Goal: Obtain resource: Obtain resource

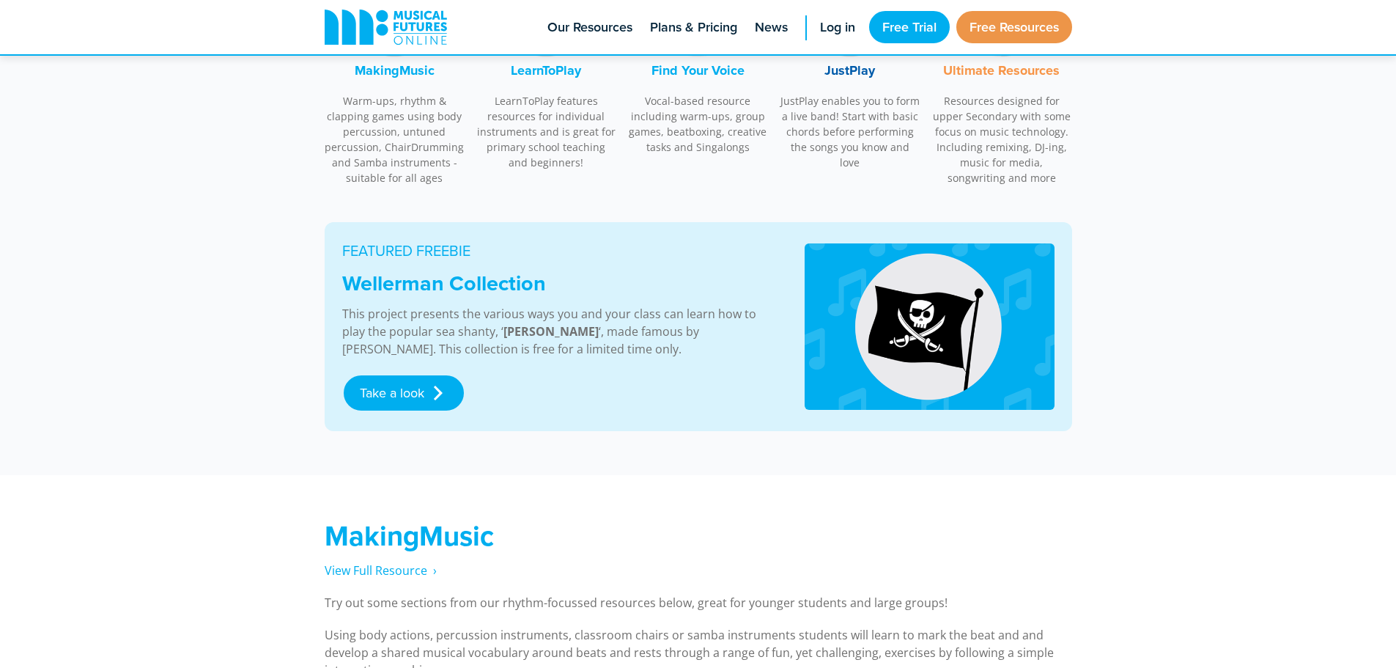
scroll to position [660, 0]
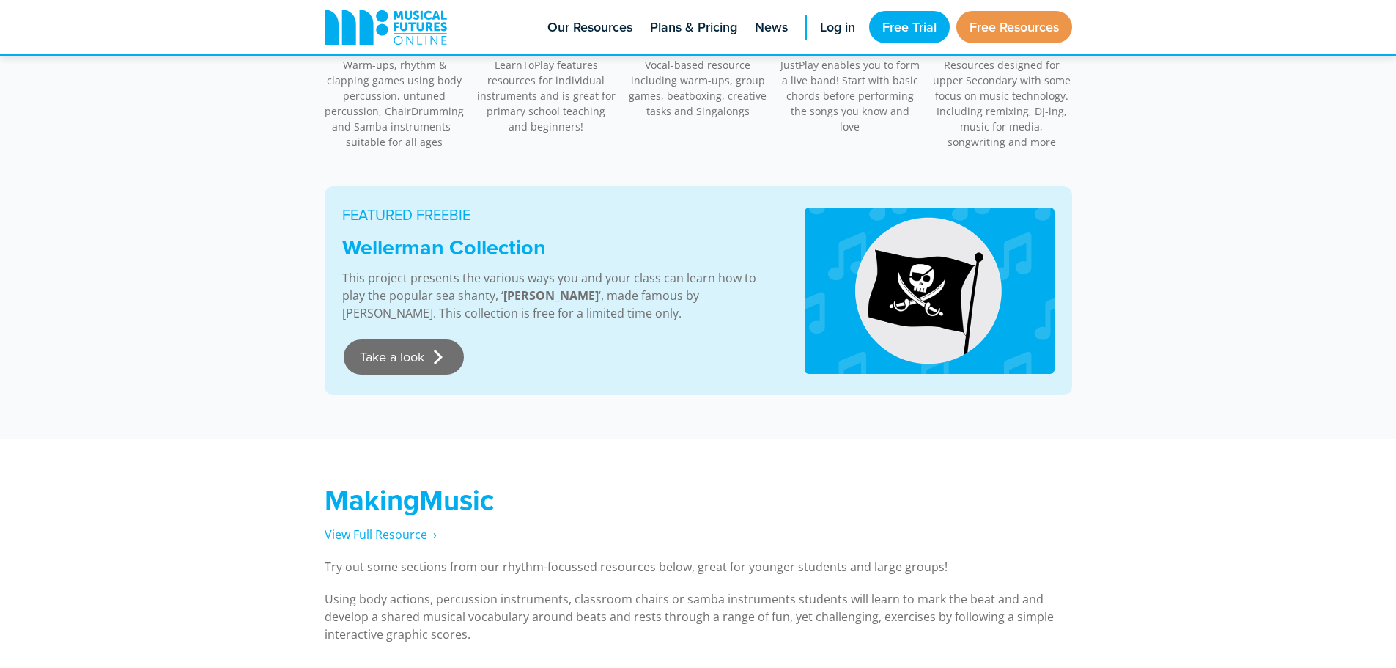
click at [426, 348] on link "Take a look" at bounding box center [404, 356] width 120 height 35
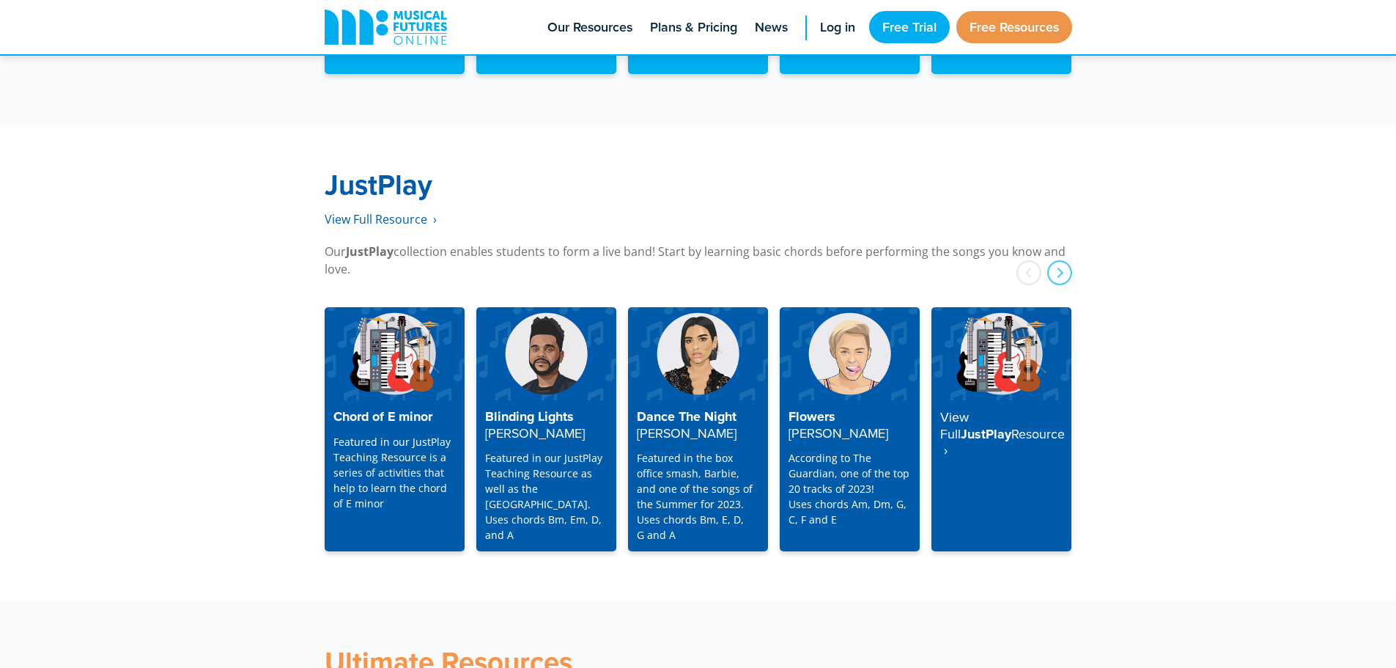
scroll to position [3677, 0]
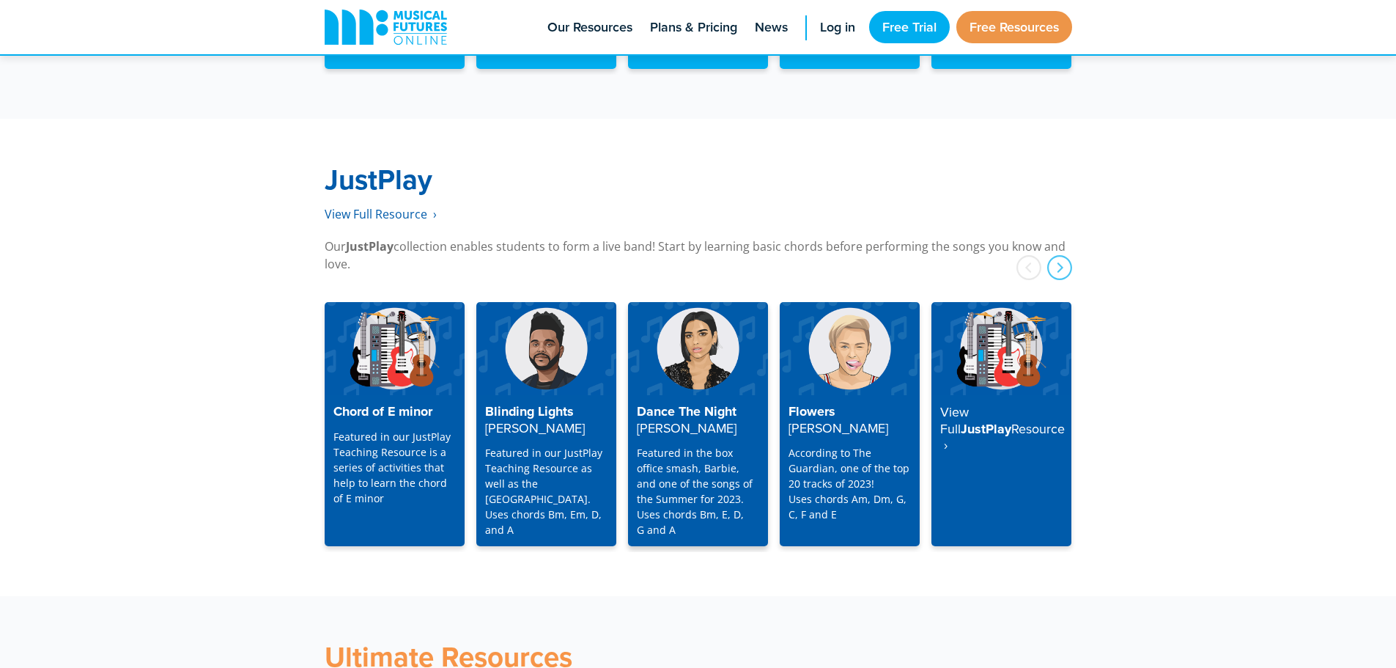
click at [671, 404] on h4 "Dance The Night [PERSON_NAME]" at bounding box center [698, 420] width 122 height 32
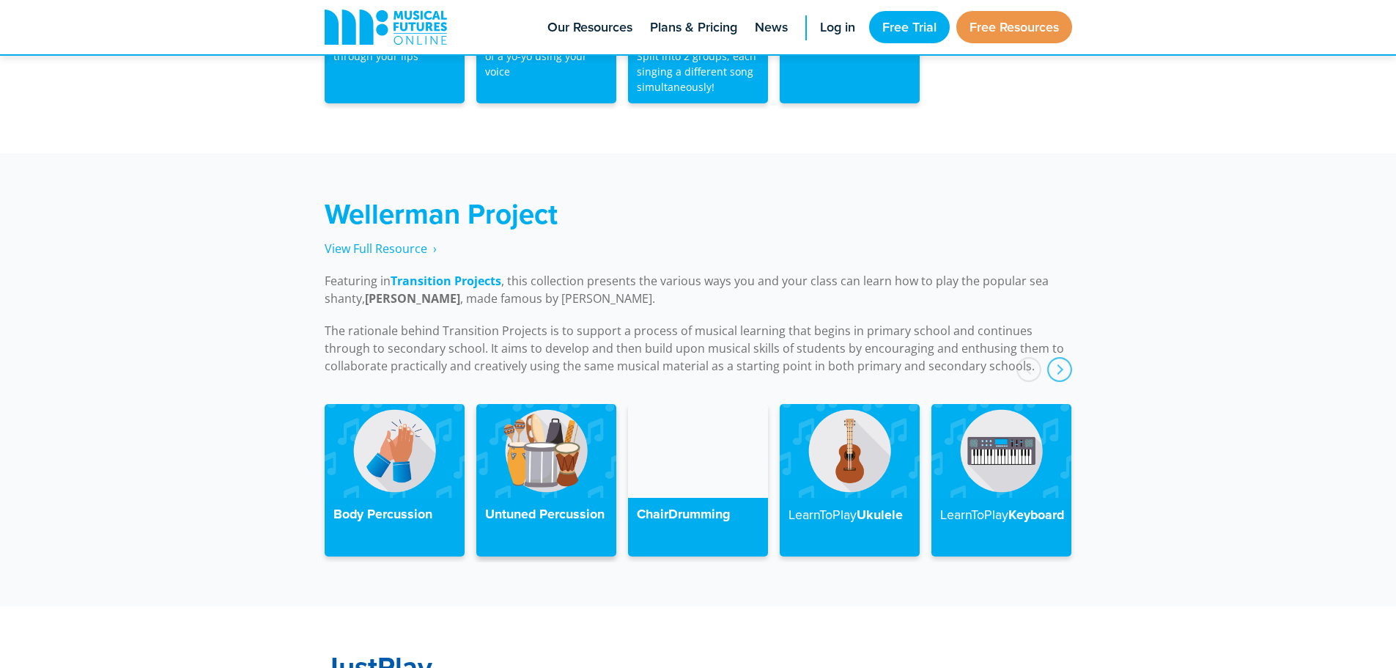
scroll to position [3164, 0]
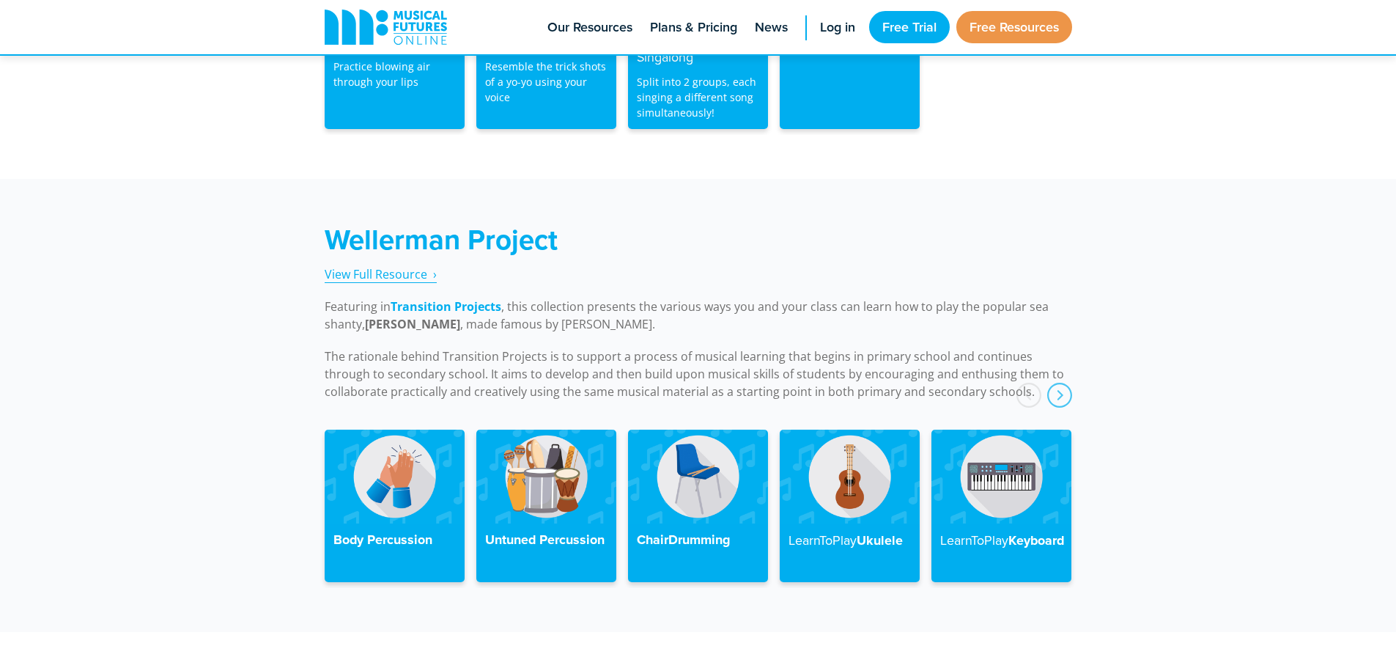
click at [390, 266] on span "View Full Resource‎‏‏‎ ‎ ›" at bounding box center [381, 274] width 112 height 16
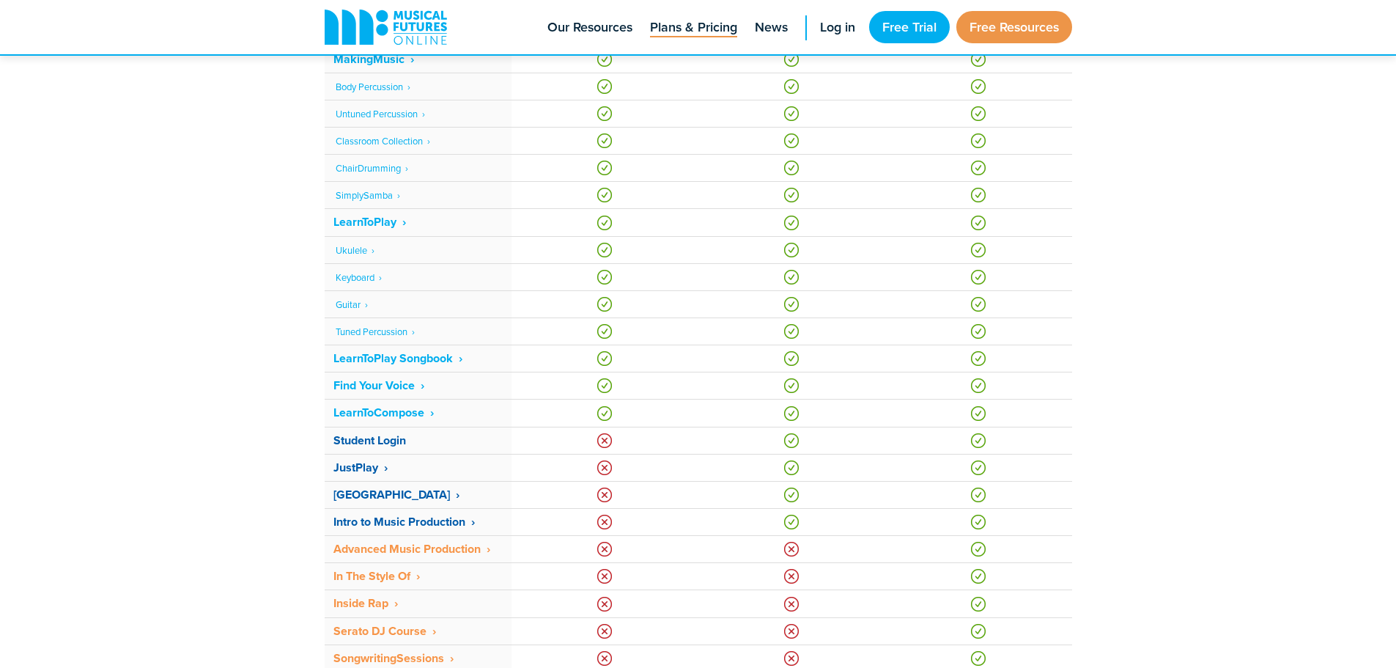
scroll to position [806, 0]
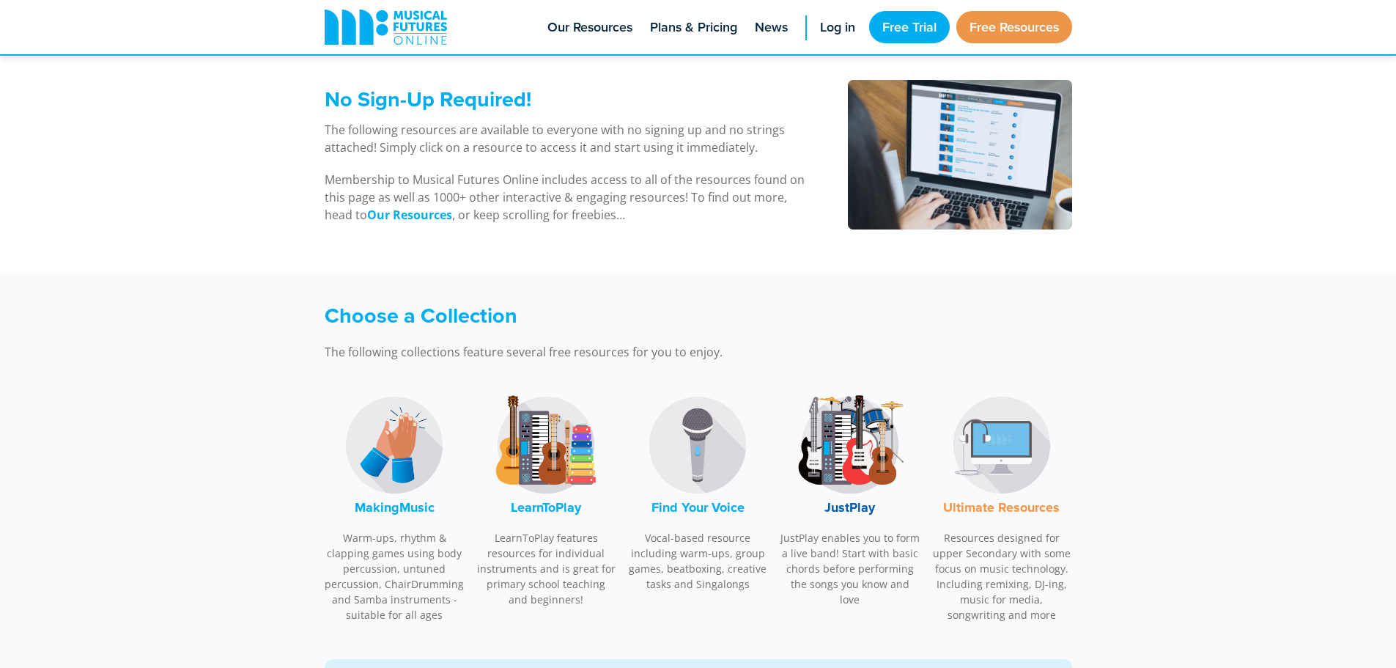
scroll to position [220, 0]
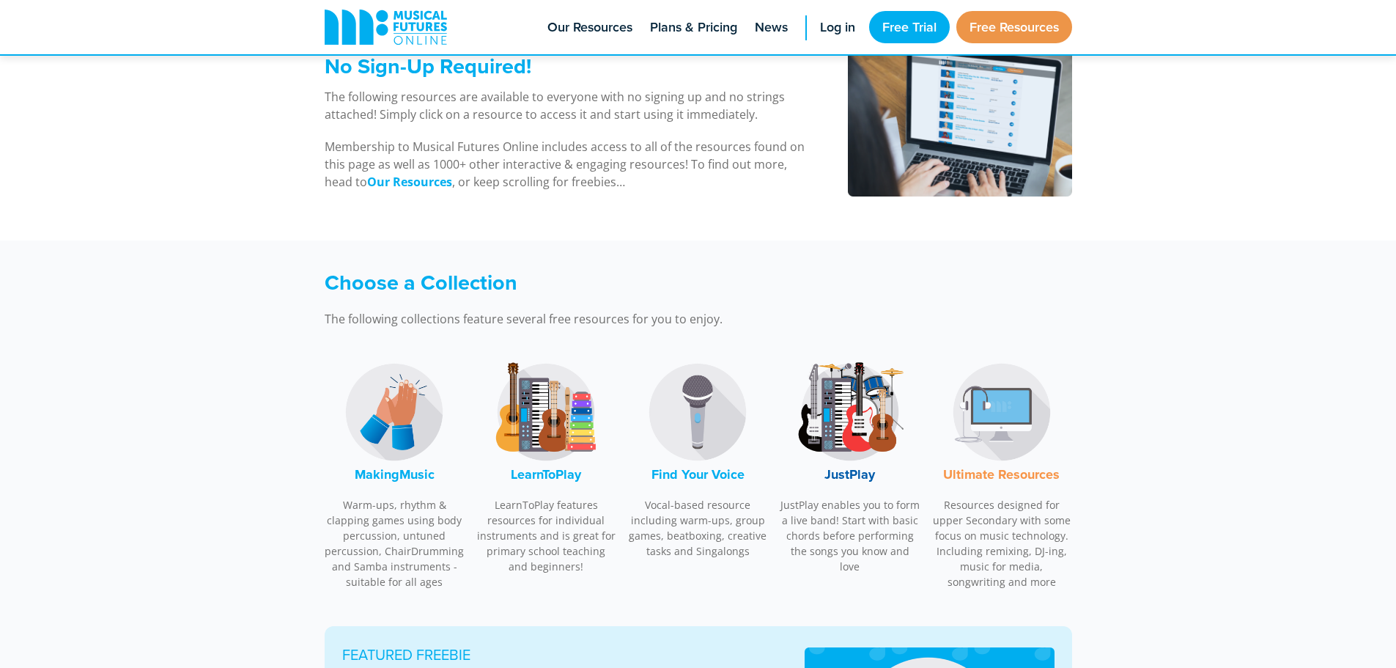
click at [377, 468] on font "MakingMusic" at bounding box center [395, 474] width 80 height 19
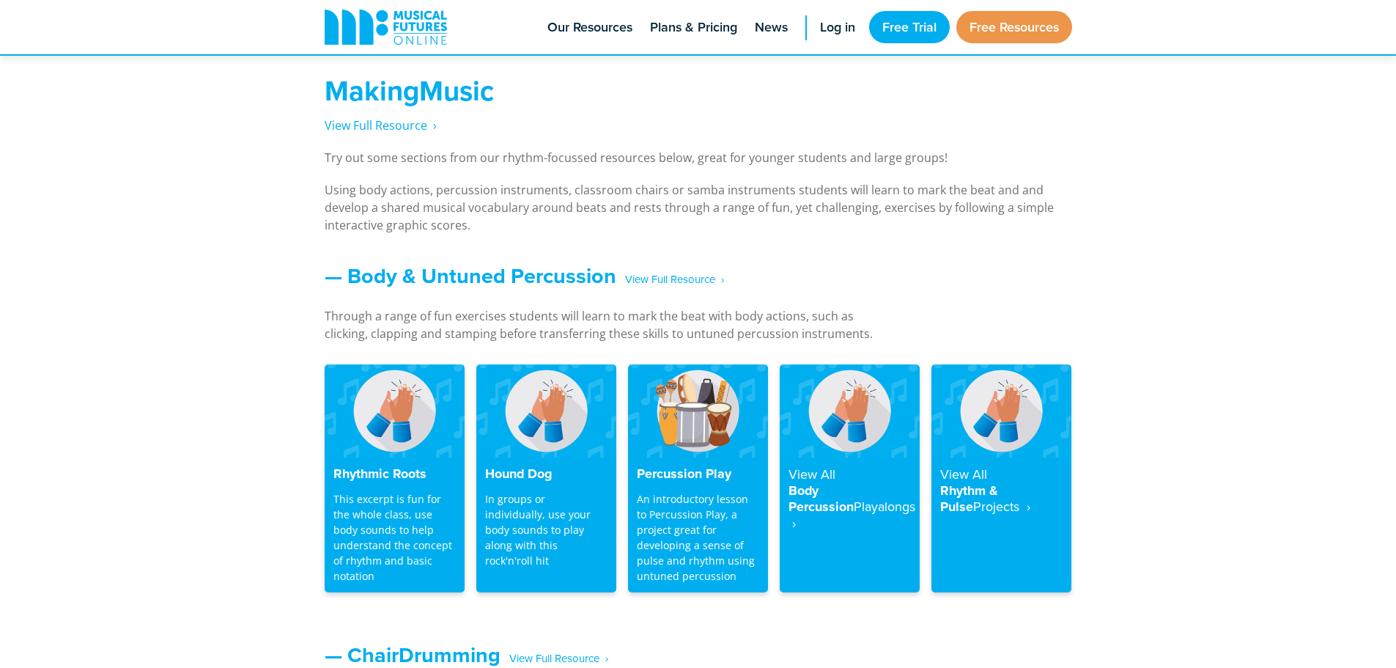
scroll to position [1084, 0]
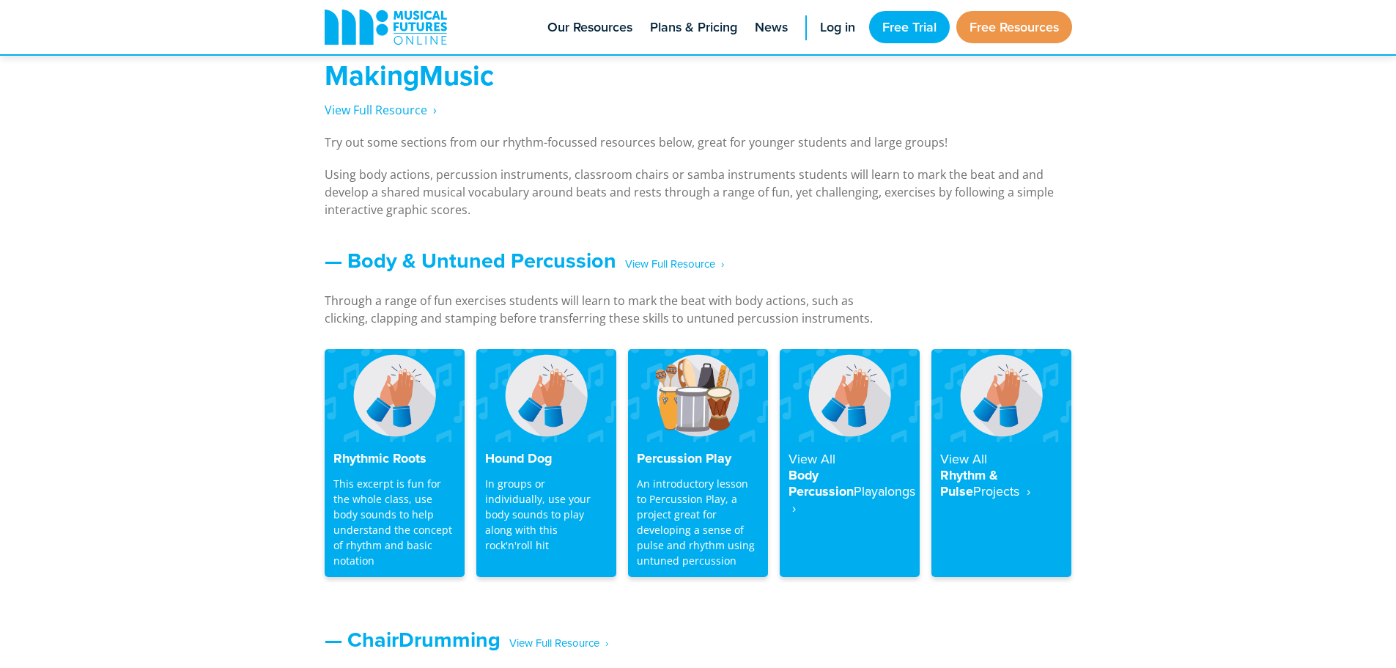
click at [377, 468] on div "Rhythmic Roots This excerpt is fun for the whole class, use body sounds to help…" at bounding box center [395, 509] width 140 height 135
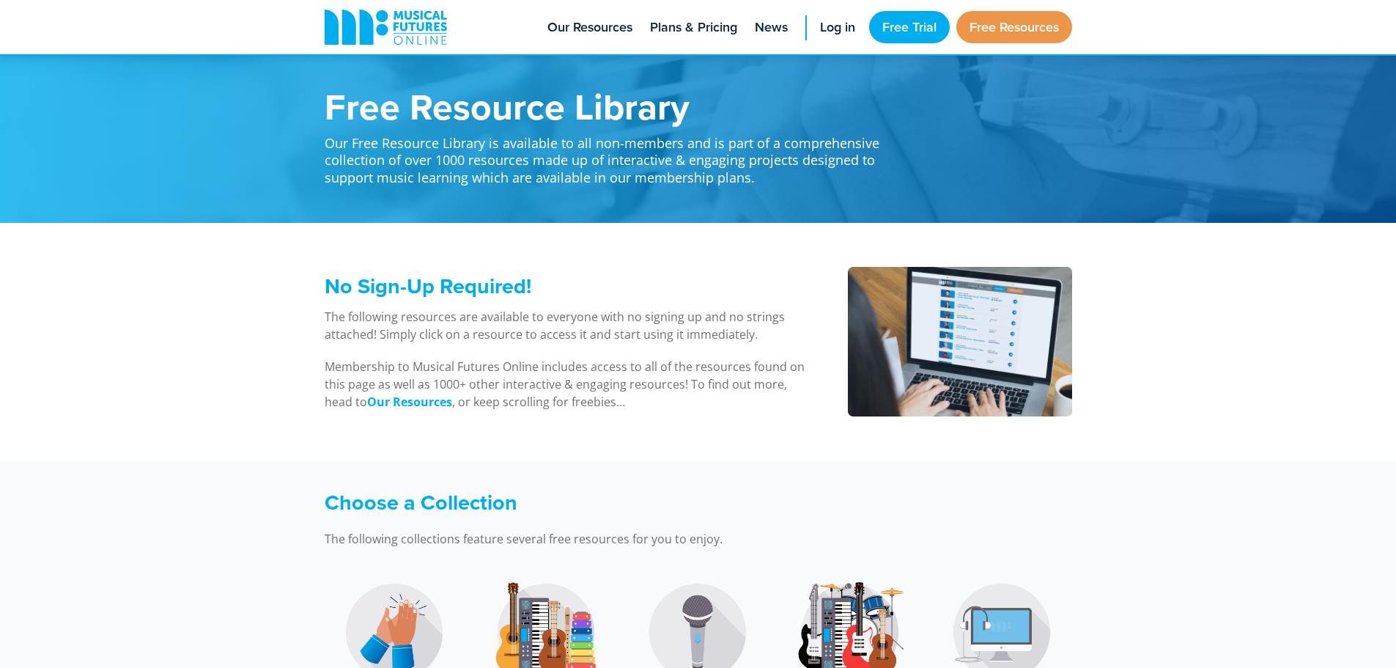
scroll to position [1084, 0]
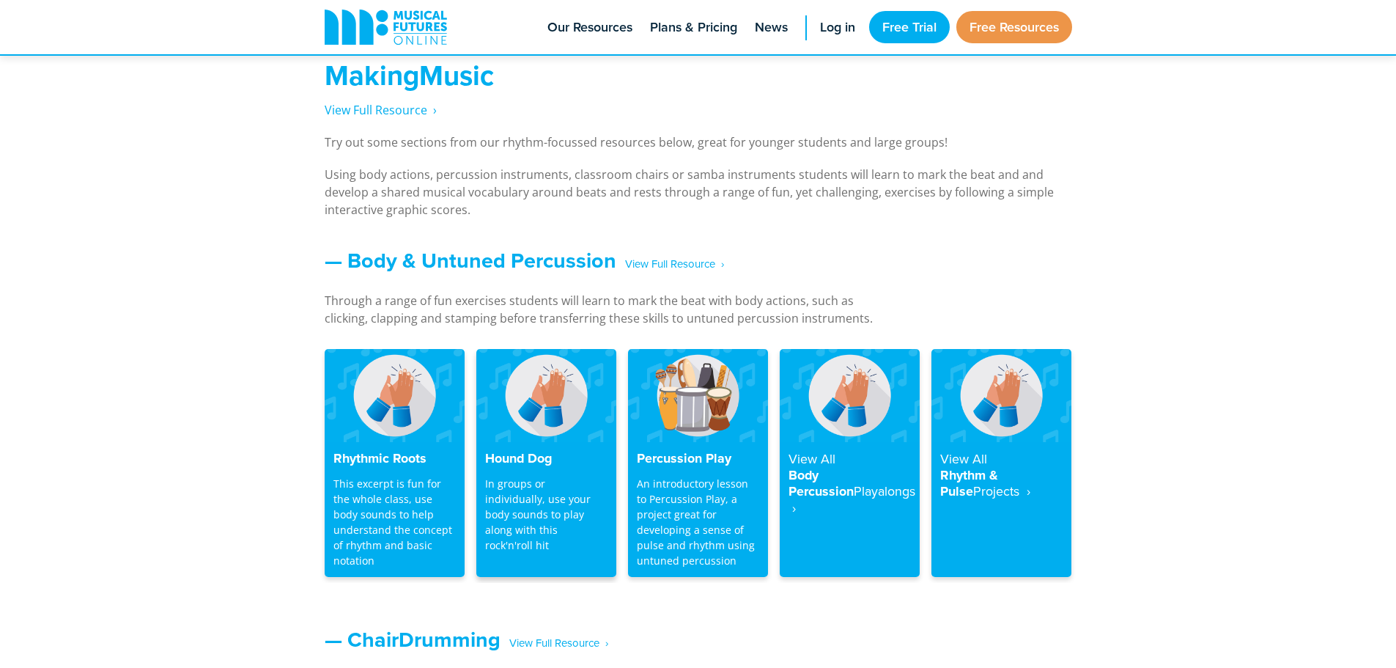
click at [525, 459] on h4 "Hound Dog" at bounding box center [546, 459] width 122 height 16
